Goal: Information Seeking & Learning: Learn about a topic

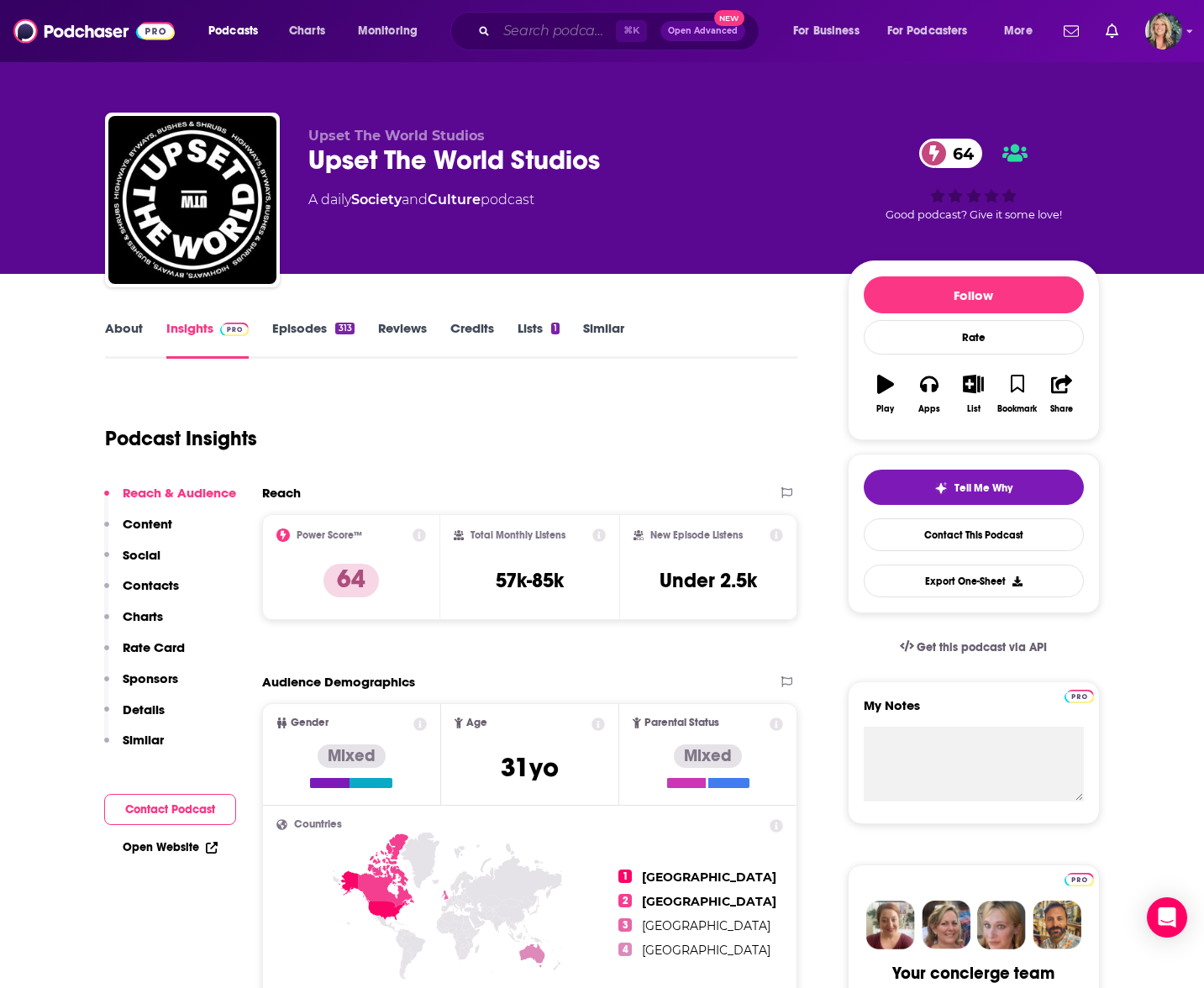
click at [521, 35] on input "Search podcasts, credits, & more..." at bounding box center [556, 31] width 120 height 27
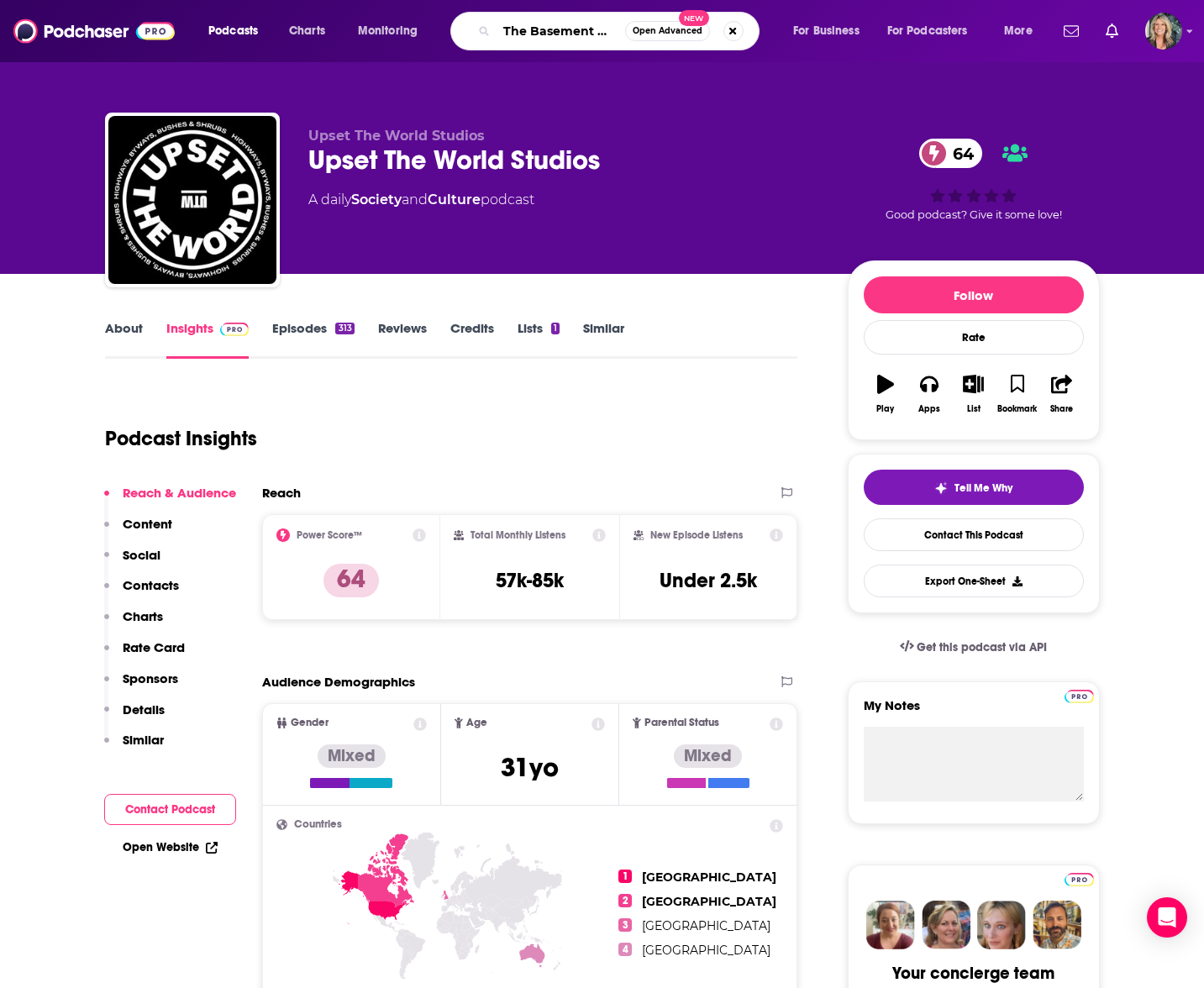
type input "The Basement with Tim ross"
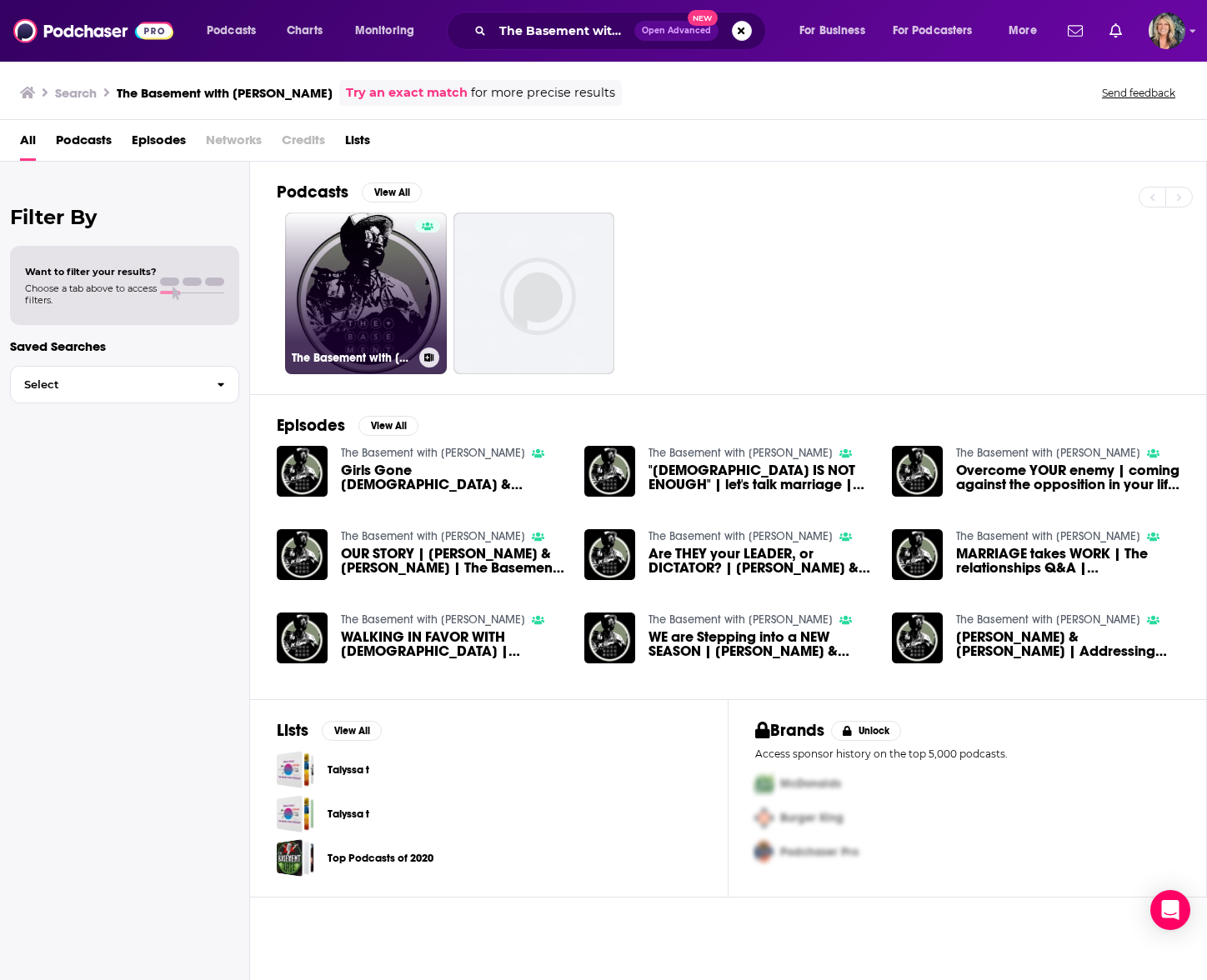
click at [363, 311] on link "The Basement with Tim Ross" at bounding box center [365, 293] width 161 height 161
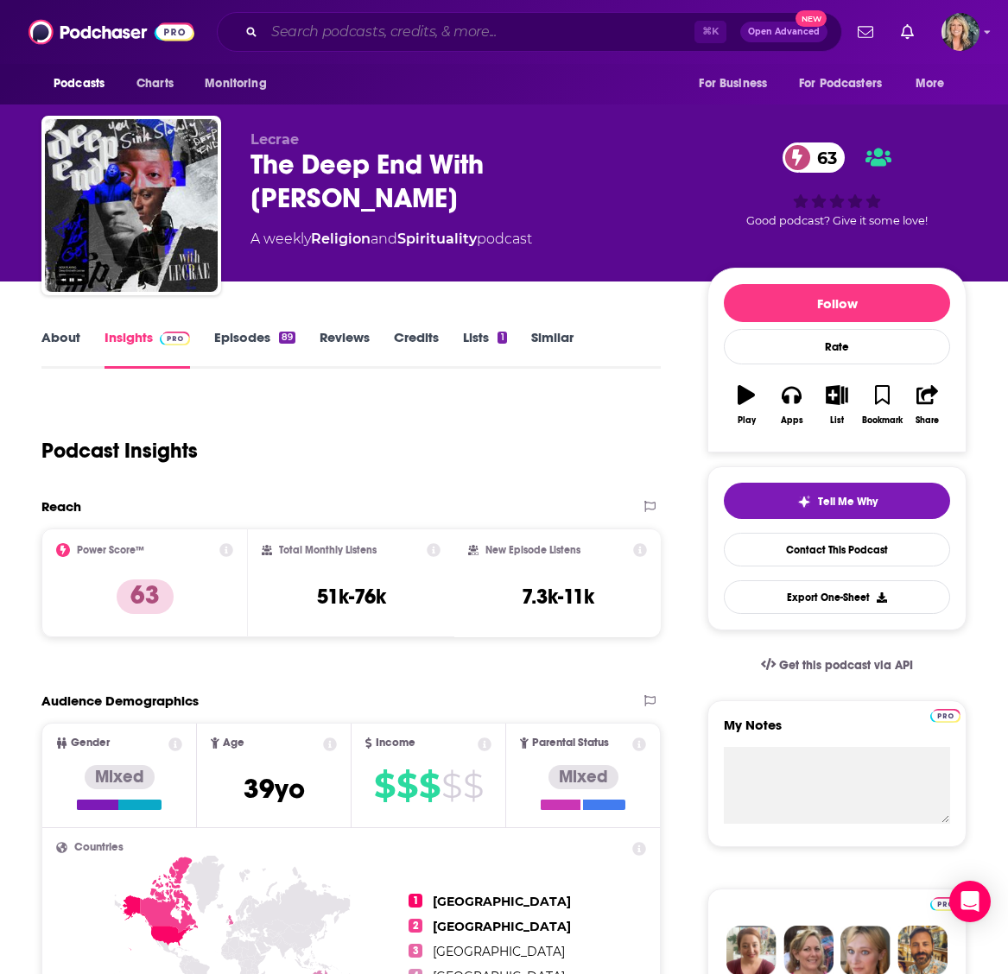
click at [300, 34] on input "Search podcasts, credits, & more..." at bounding box center [479, 32] width 430 height 28
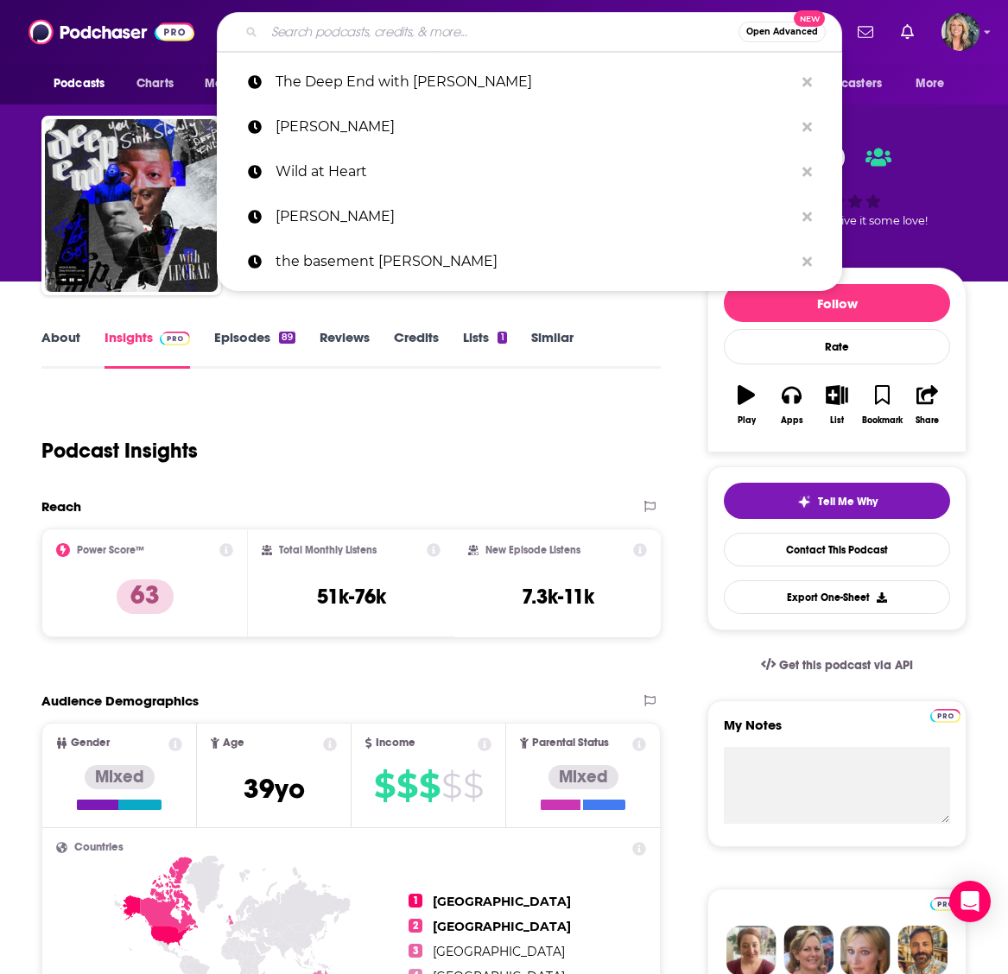
paste input "[PERSON_NAME] Breakdown"
type input "[PERSON_NAME] Breakdown"
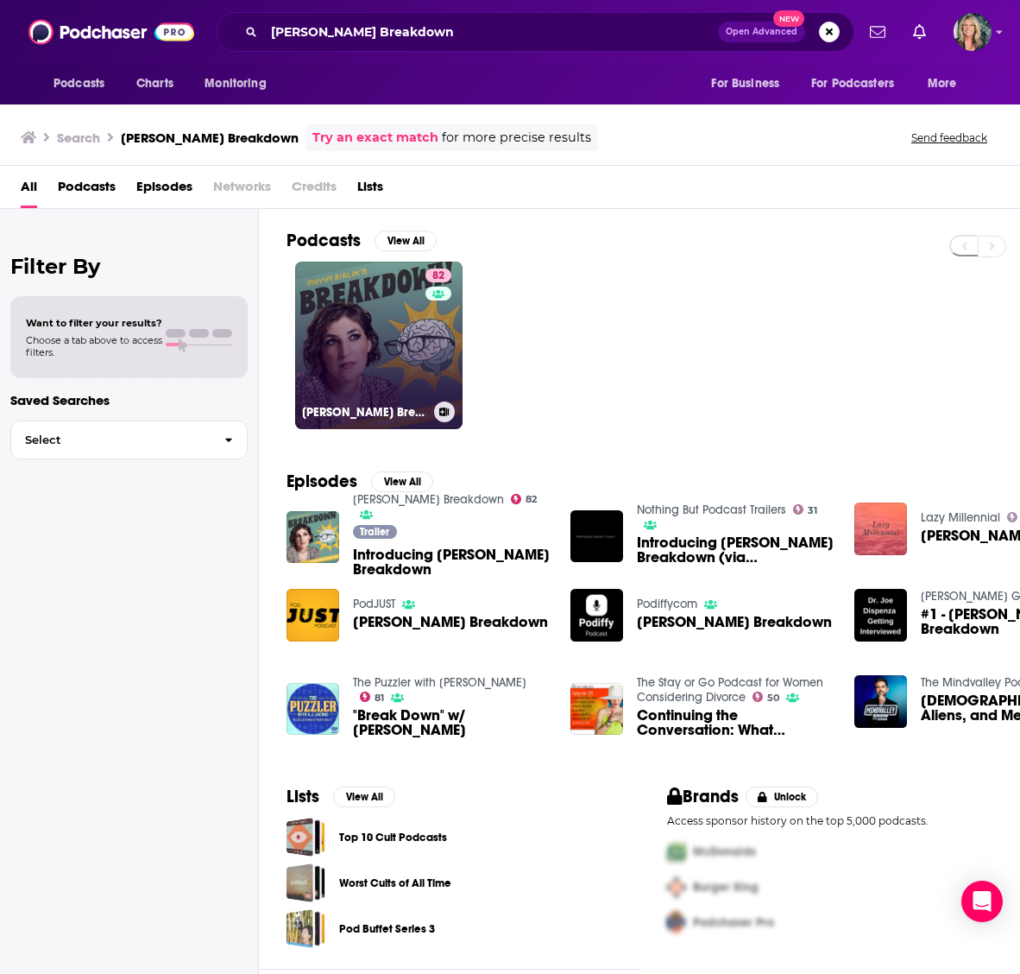
click at [388, 363] on link "82 [PERSON_NAME] Breakdown" at bounding box center [378, 345] width 167 height 167
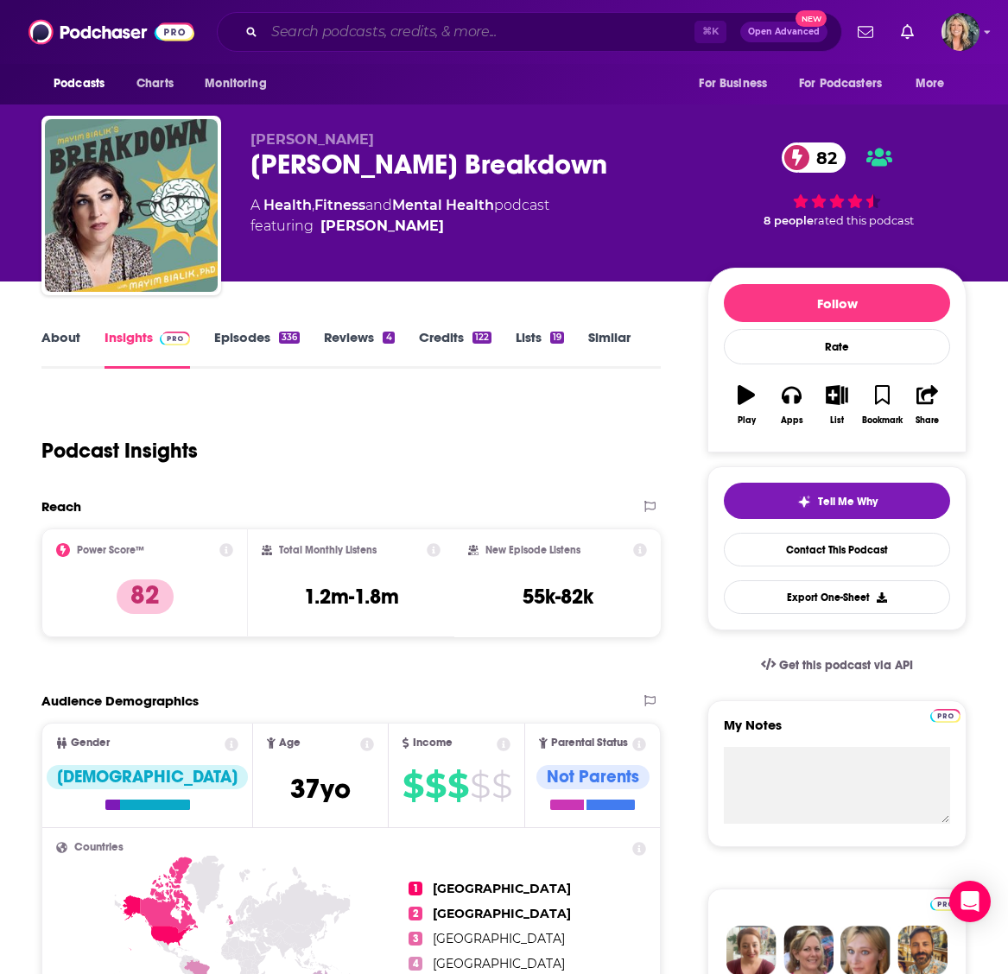
click at [281, 28] on input "Search podcasts, credits, & more..." at bounding box center [479, 32] width 430 height 28
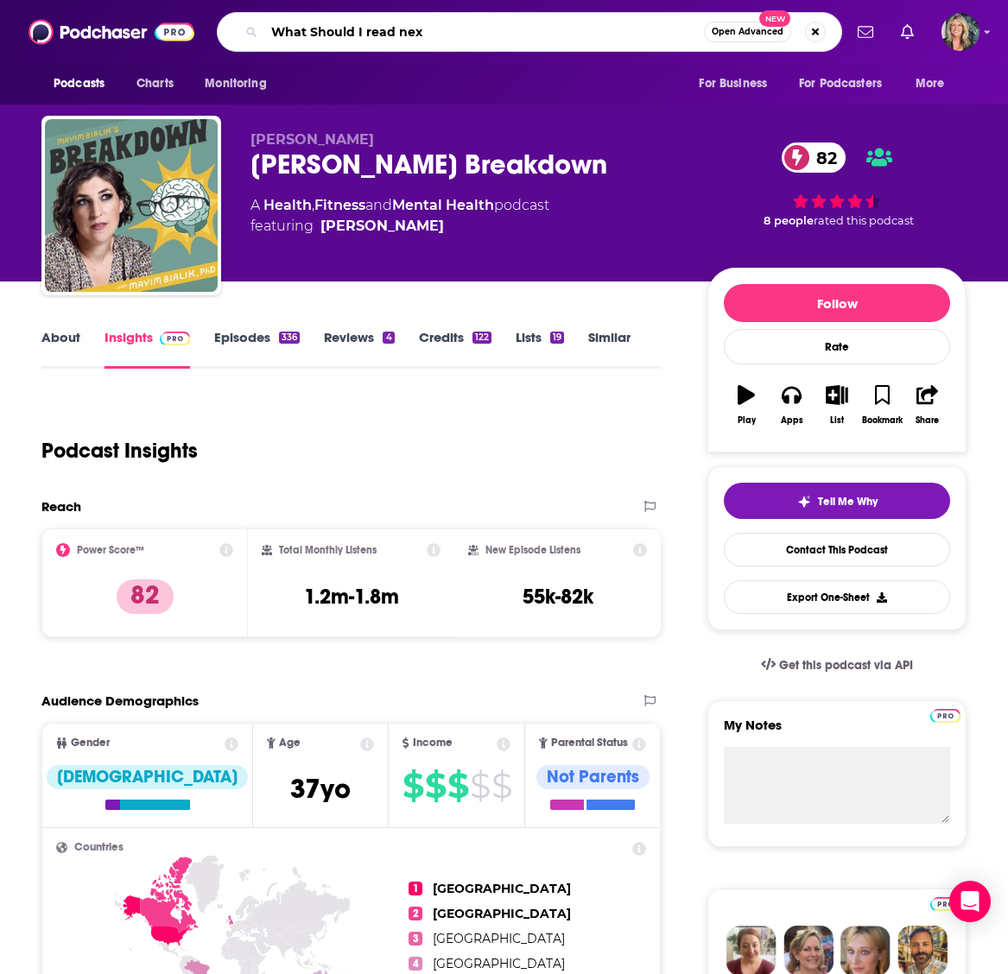
type input "What Should I read next"
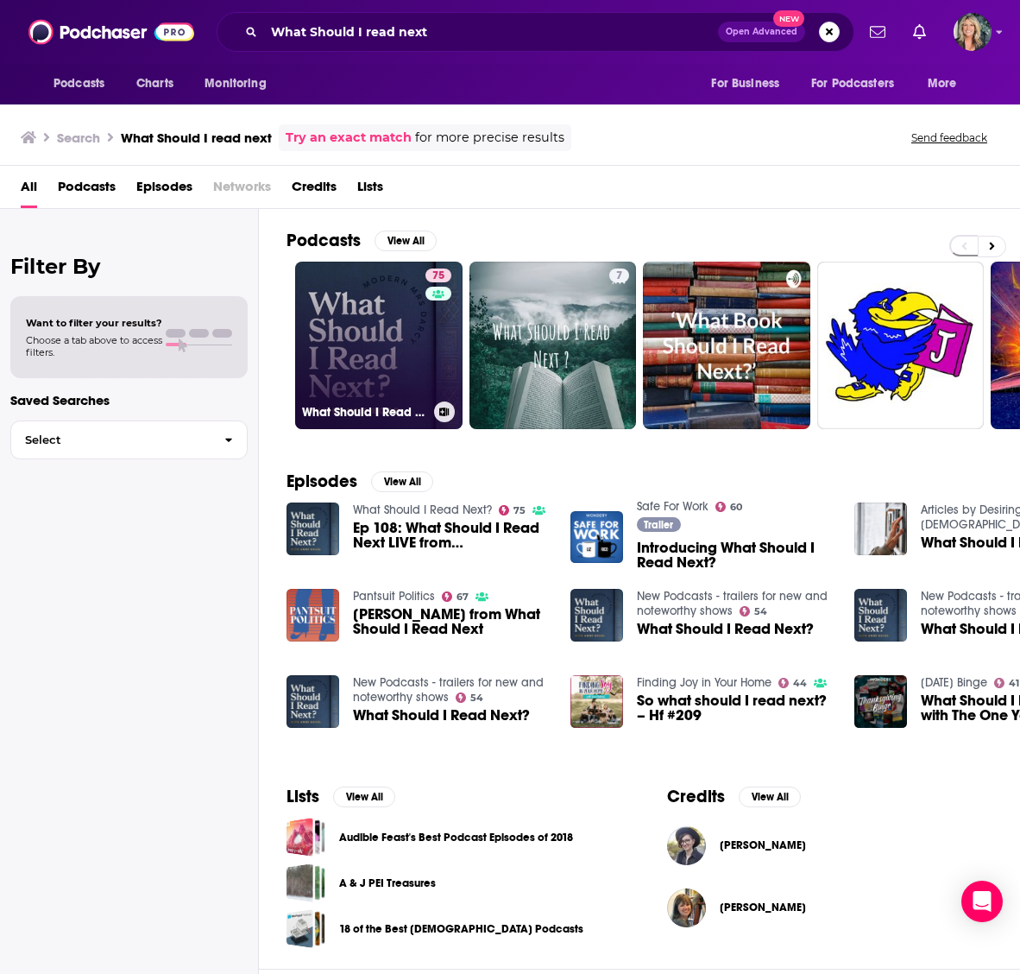
click at [363, 363] on link "75 What Should I Read Next?" at bounding box center [378, 345] width 167 height 167
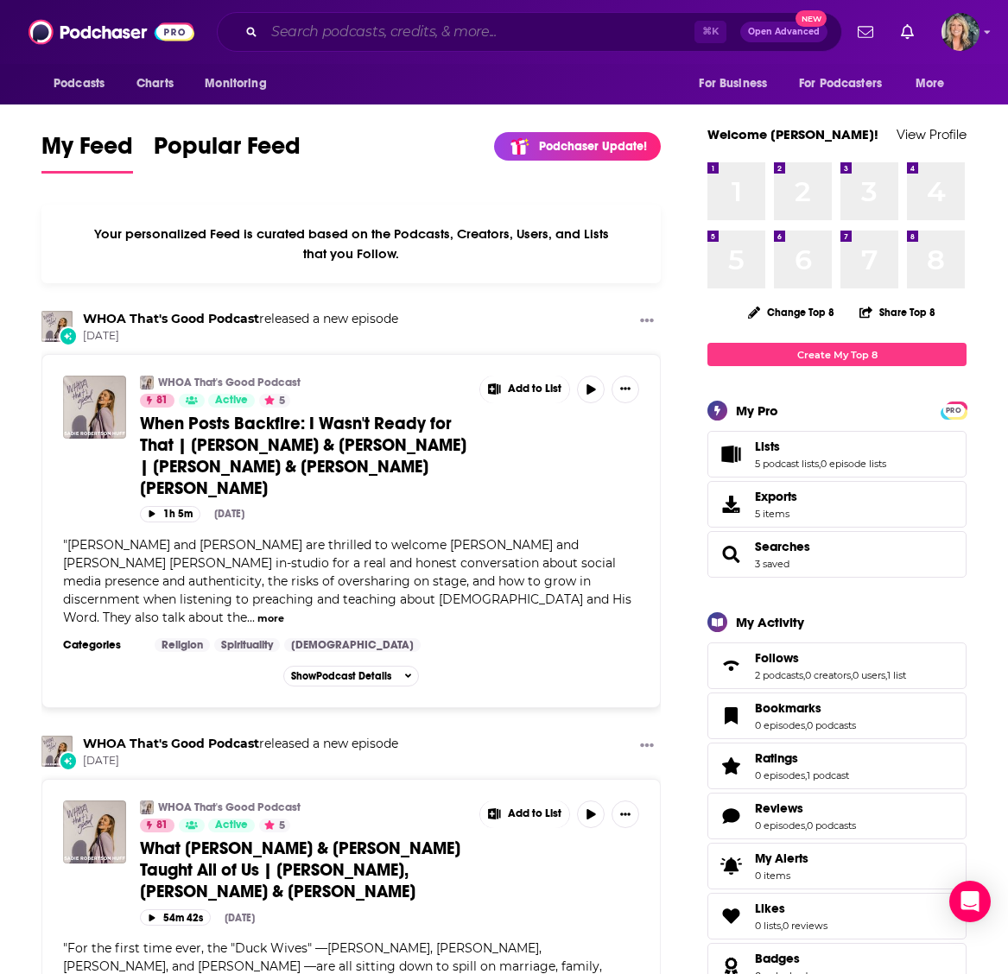
click at [301, 28] on input "Search podcasts, credits, & more..." at bounding box center [479, 32] width 430 height 28
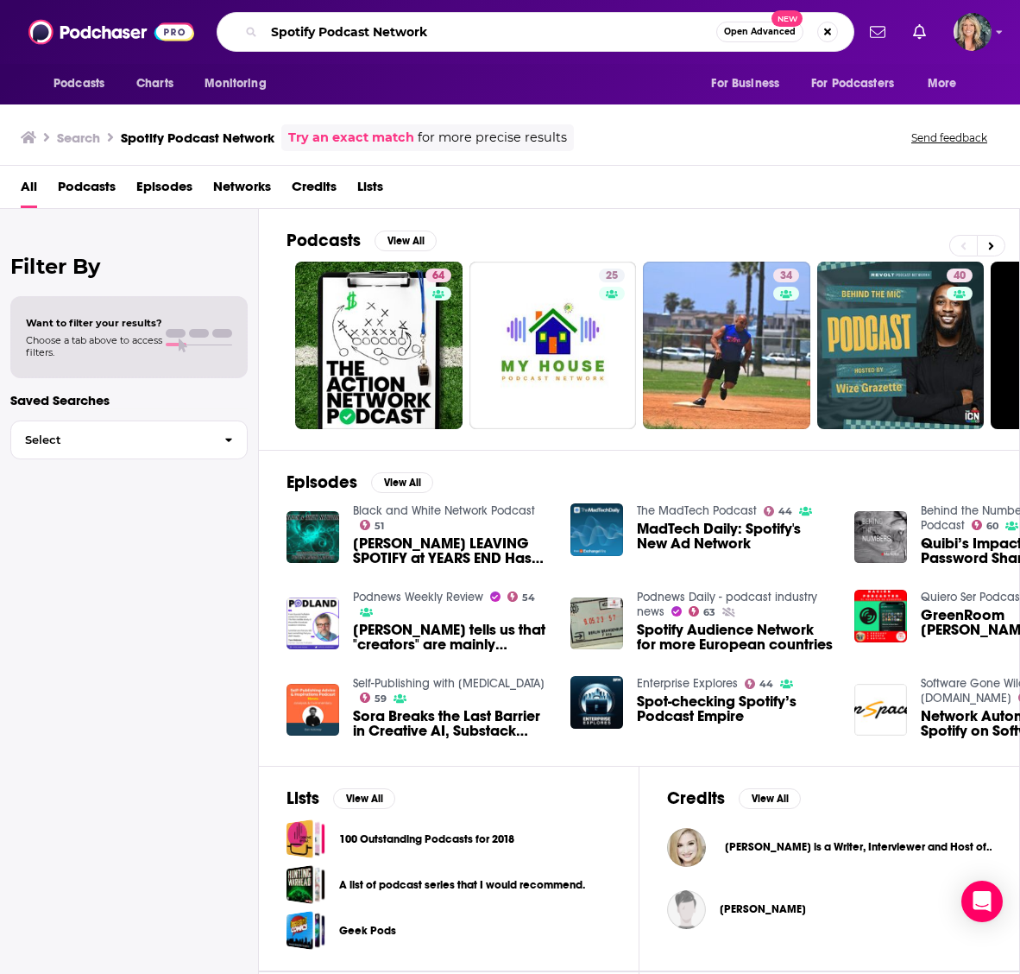
drag, startPoint x: 439, startPoint y: 28, endPoint x: 278, endPoint y: 20, distance: 161.7
click at [279, 19] on input "Spotify Podcast Network" at bounding box center [490, 32] width 452 height 28
type input "[PERSON_NAME] Podcast"
